Goal: Task Accomplishment & Management: Manage account settings

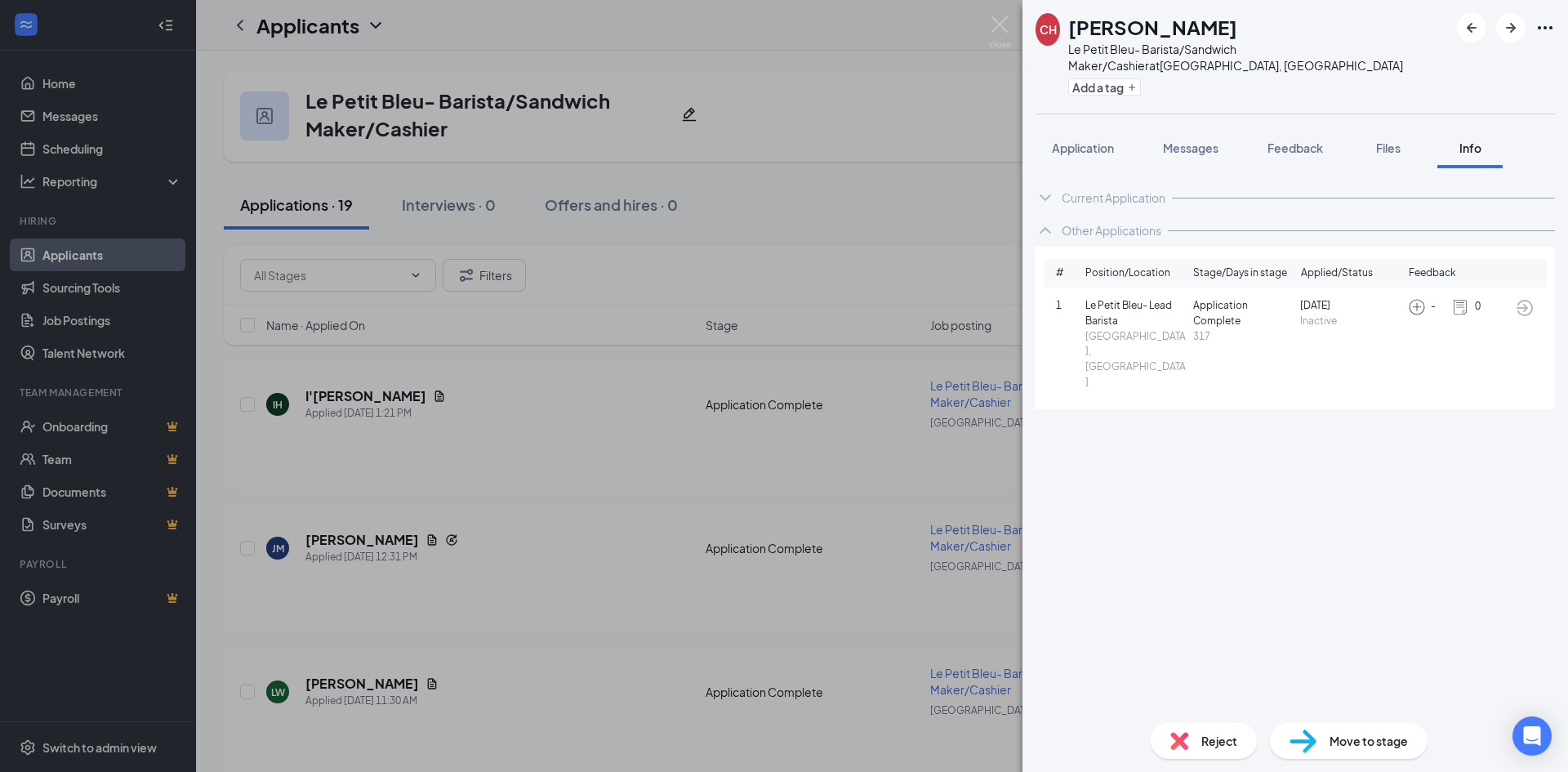
click at [765, 215] on div "CH [PERSON_NAME] [PERSON_NAME] Bleu- [GEOGRAPHIC_DATA]/Sandwich Maker/Cashier a…" at bounding box center [784, 386] width 1568 height 772
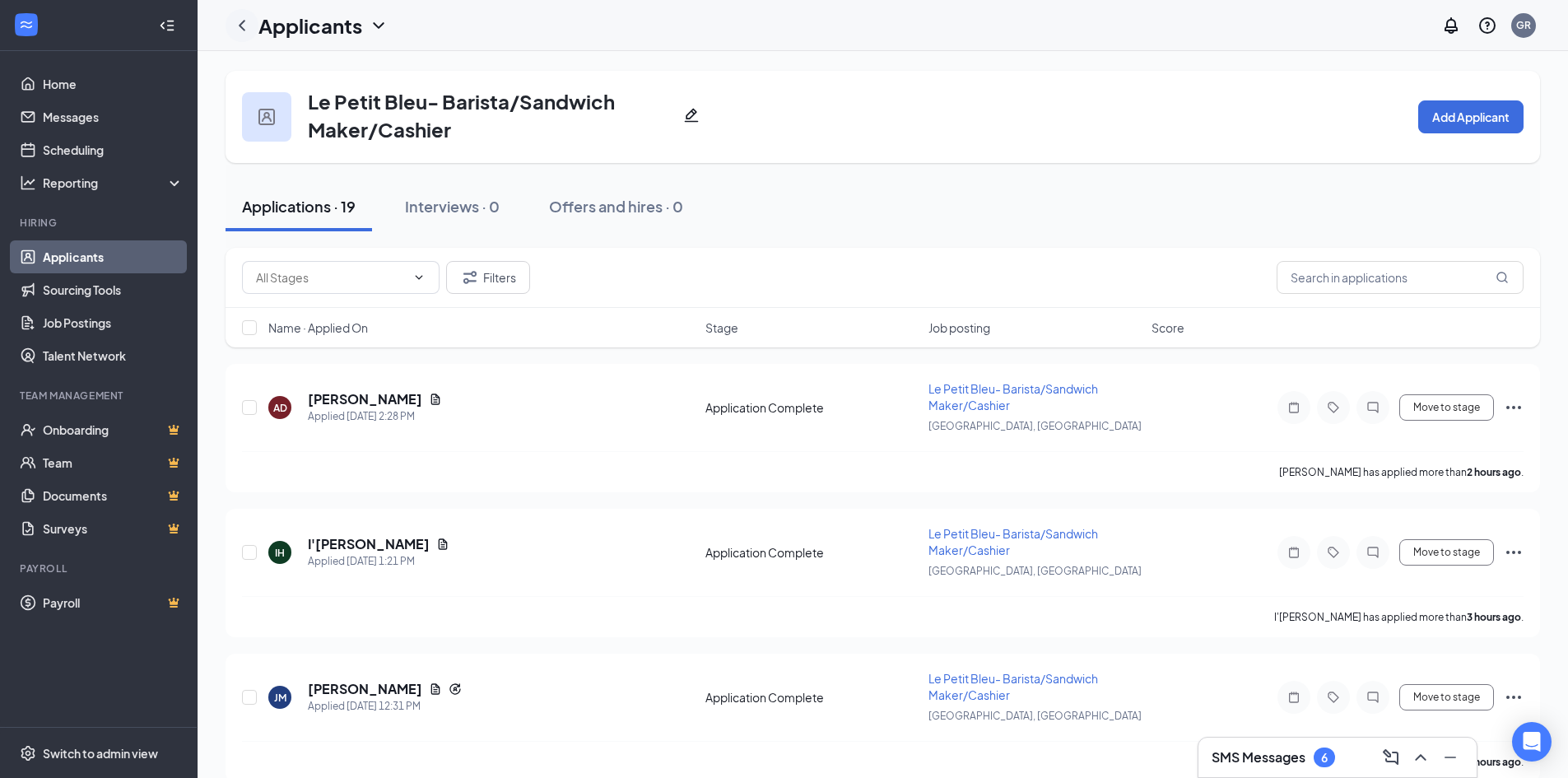
click at [234, 31] on icon "ChevronLeft" at bounding box center [242, 26] width 20 height 20
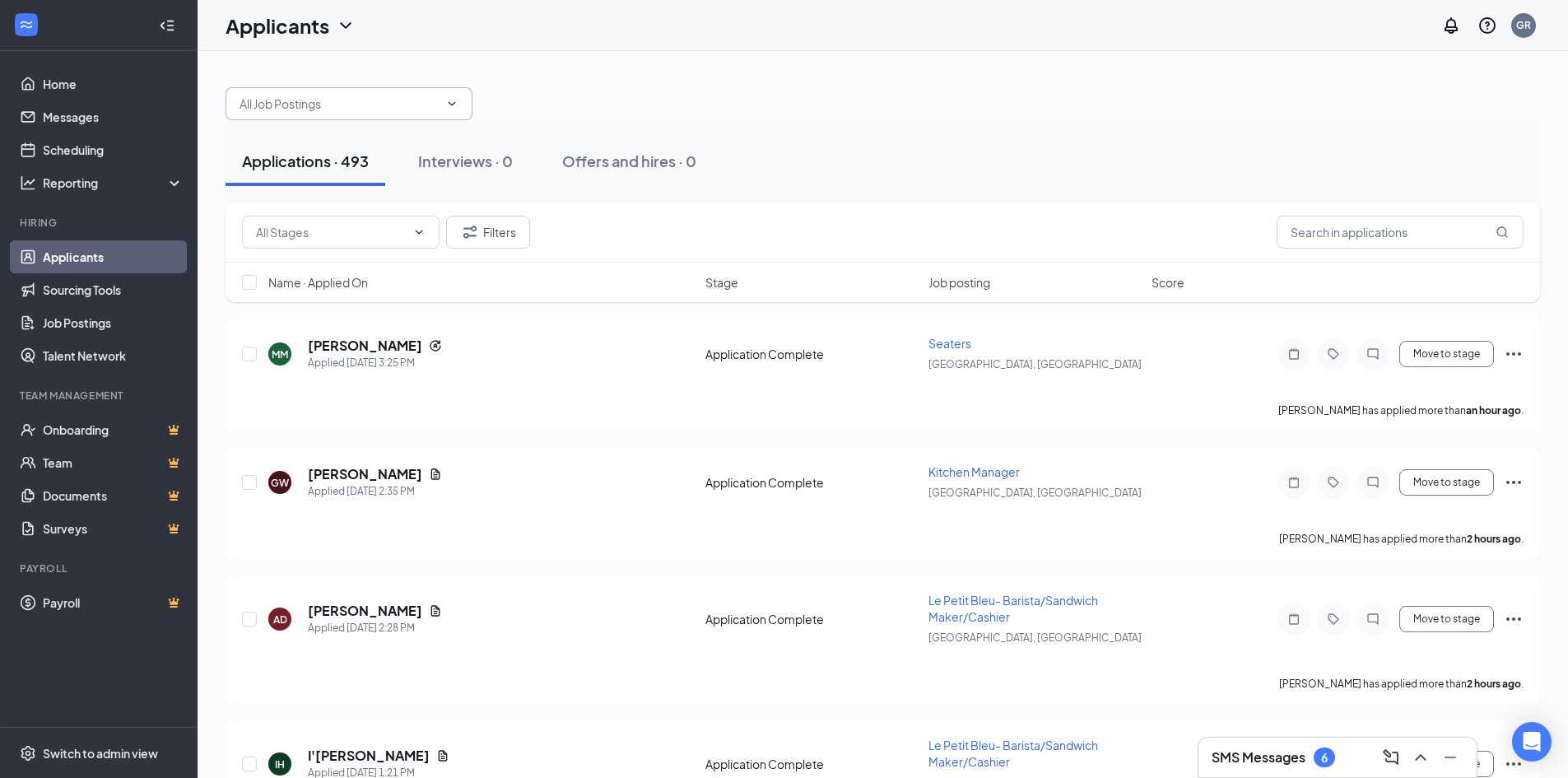
click at [443, 105] on span at bounding box center [450, 103] width 17 height 13
click at [455, 95] on span at bounding box center [350, 103] width 247 height 33
click at [348, 99] on input "text" at bounding box center [339, 103] width 199 height 18
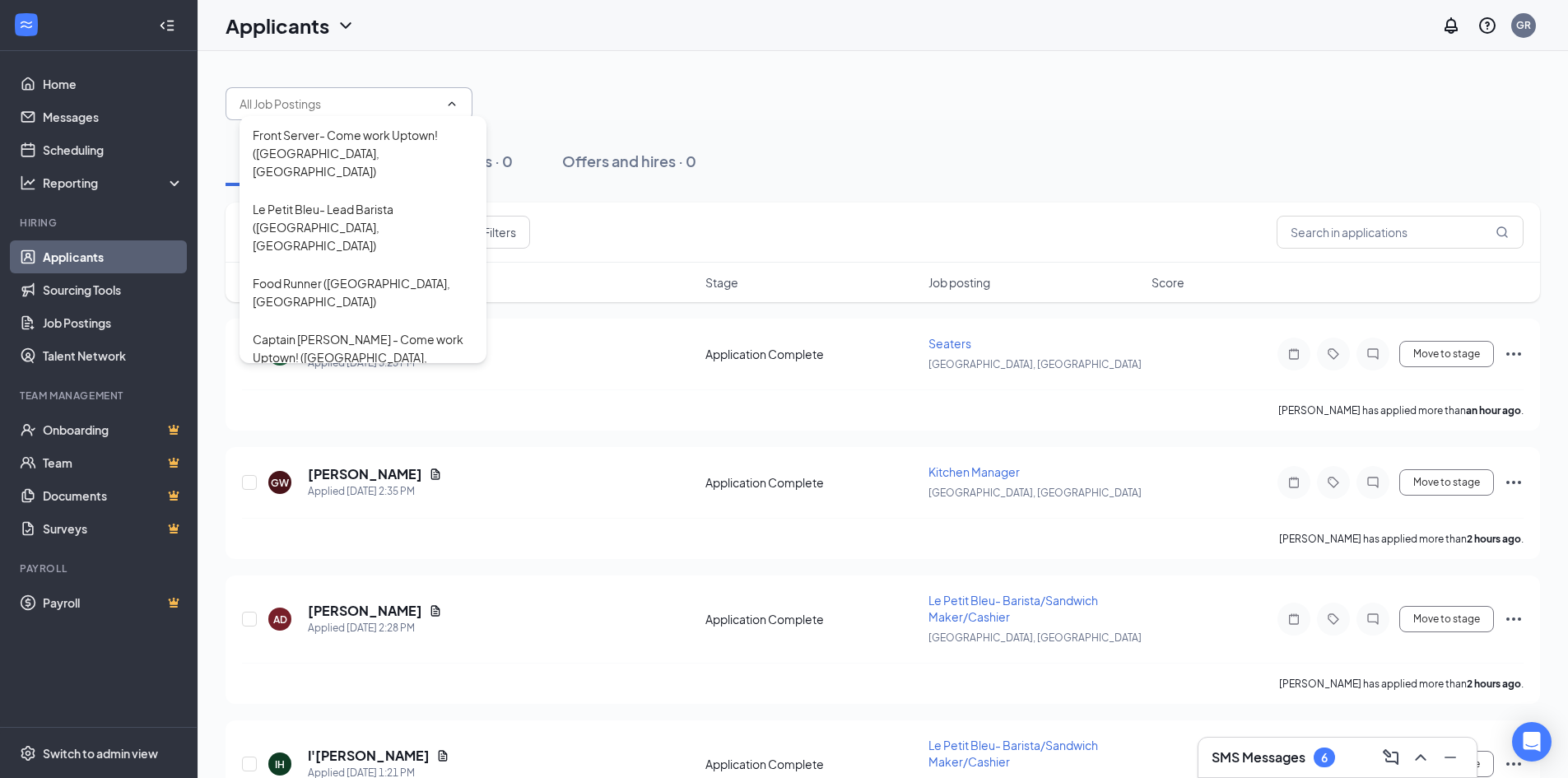
click at [823, 81] on div "Front Server- Come work Uptown! ([GEOGRAPHIC_DATA], [GEOGRAPHIC_DATA]) Le Petit…" at bounding box center [883, 96] width 1315 height 50
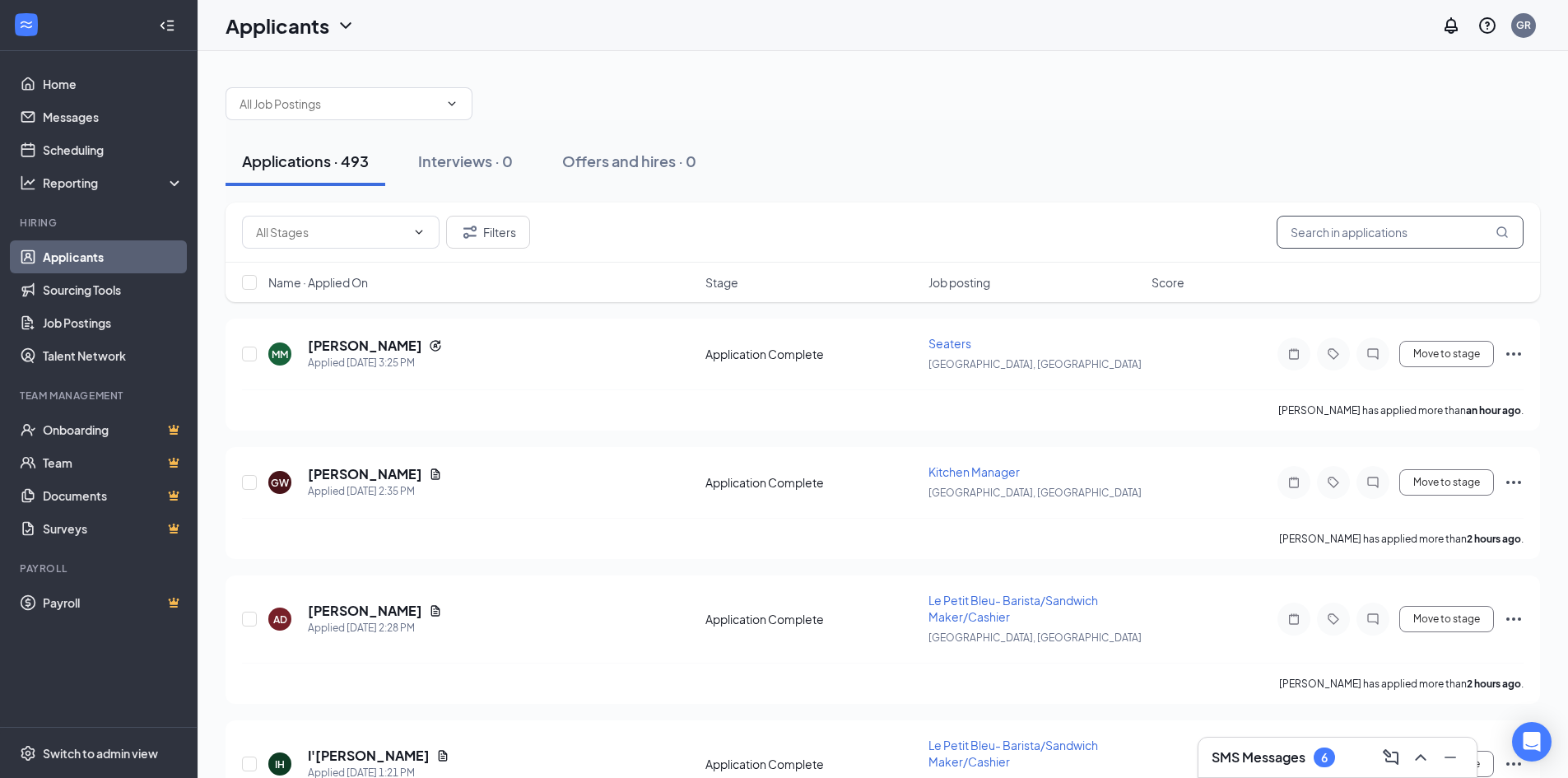
click at [1325, 229] on input "text" at bounding box center [1400, 231] width 247 height 33
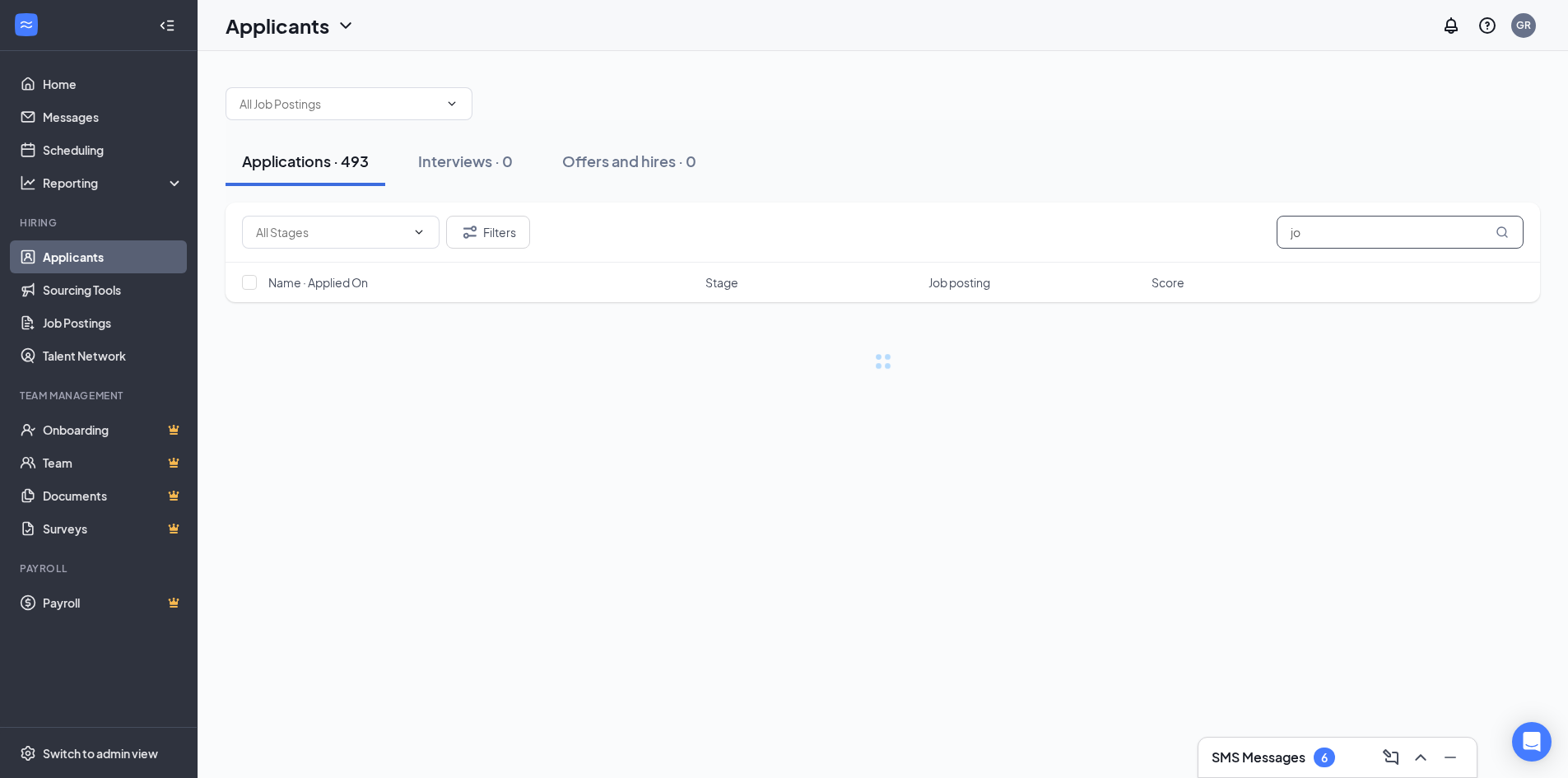
type input "j"
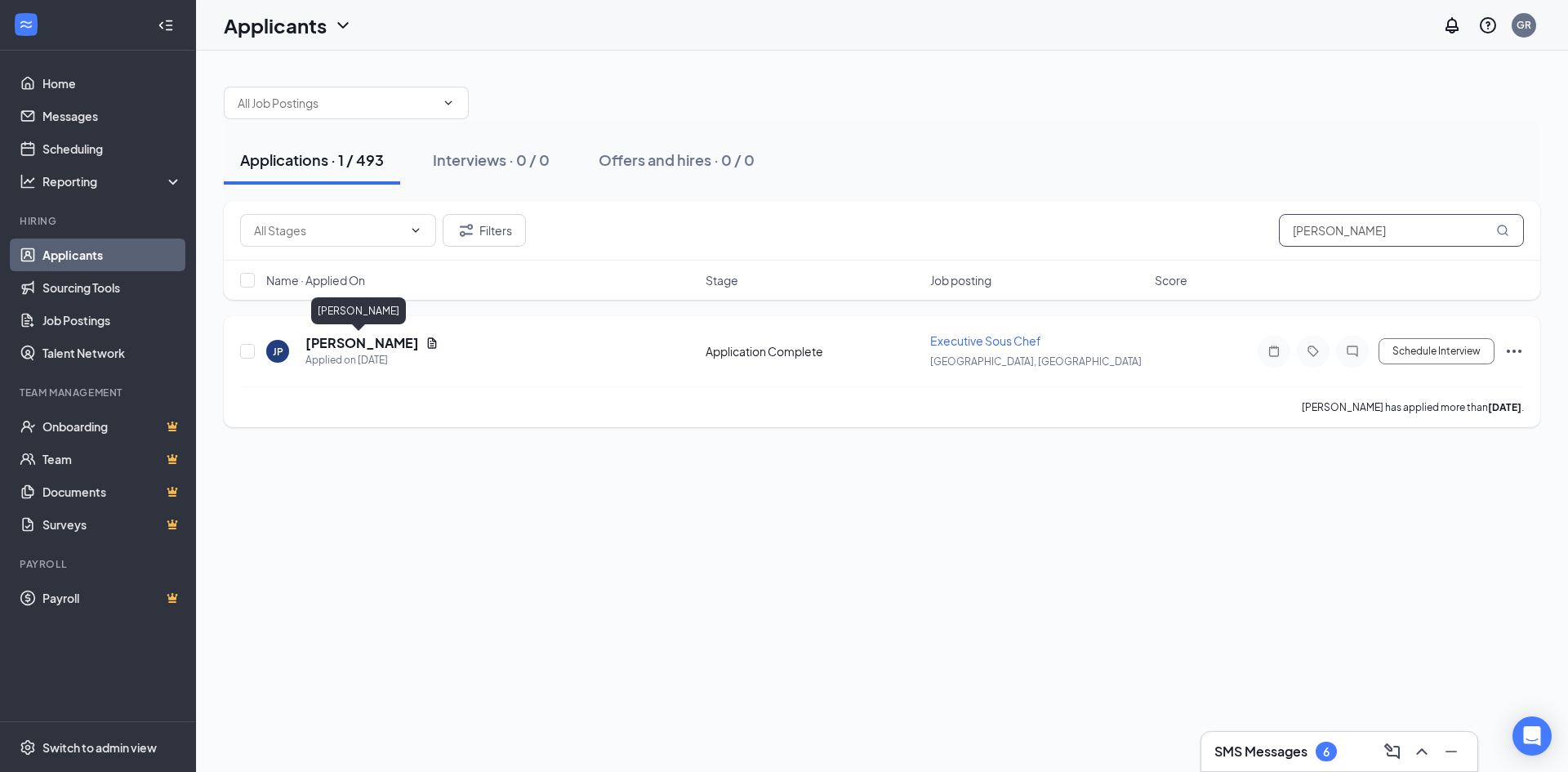
type input "[PERSON_NAME]"
click at [356, 341] on h5 "[PERSON_NAME]" at bounding box center [362, 343] width 114 height 18
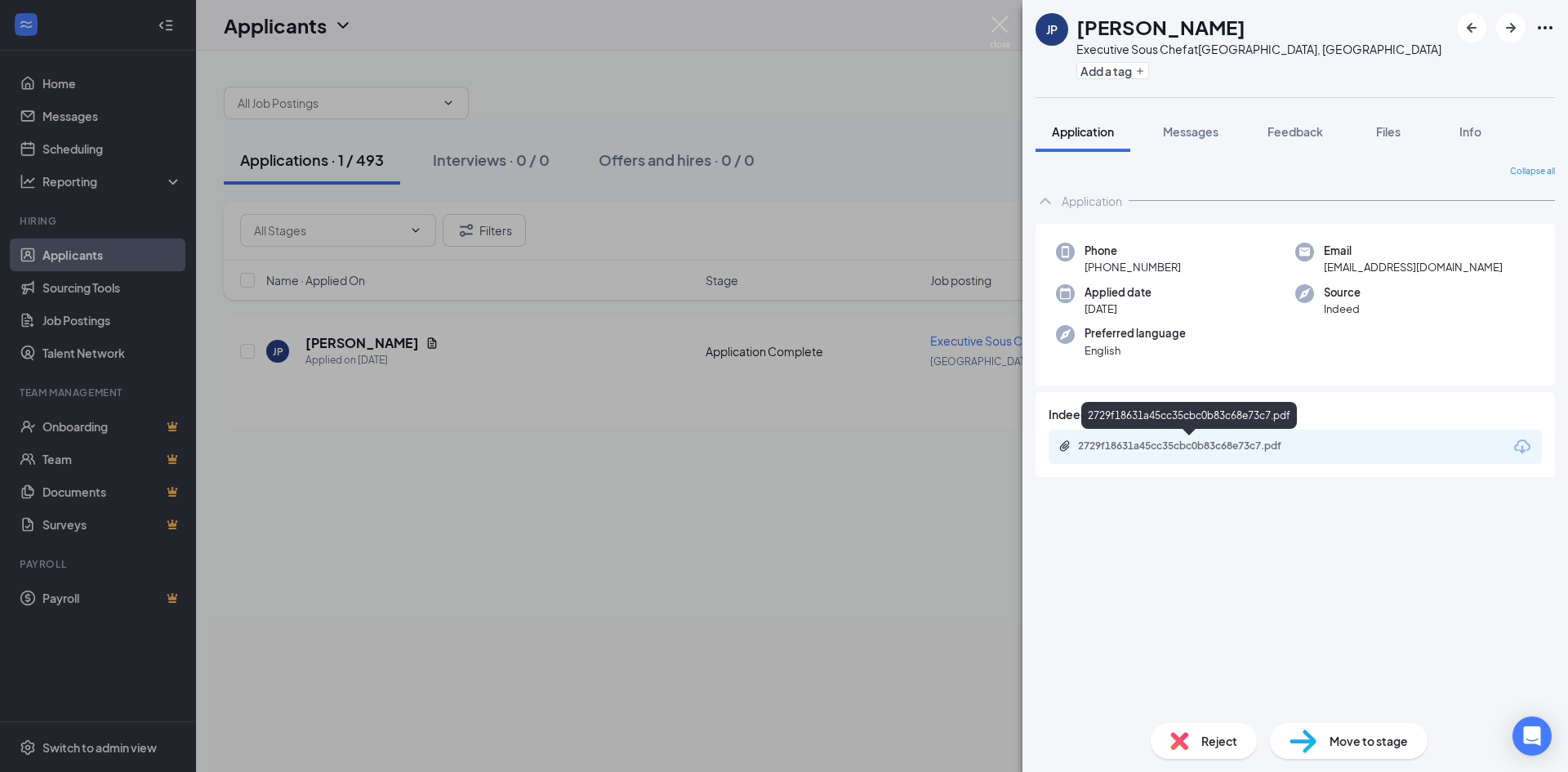
click at [1190, 446] on div "2729f18631a45cc35cbc0b83c68e73c7.pdf" at bounding box center [1192, 446] width 229 height 13
